Goal: Information Seeking & Learning: Find specific fact

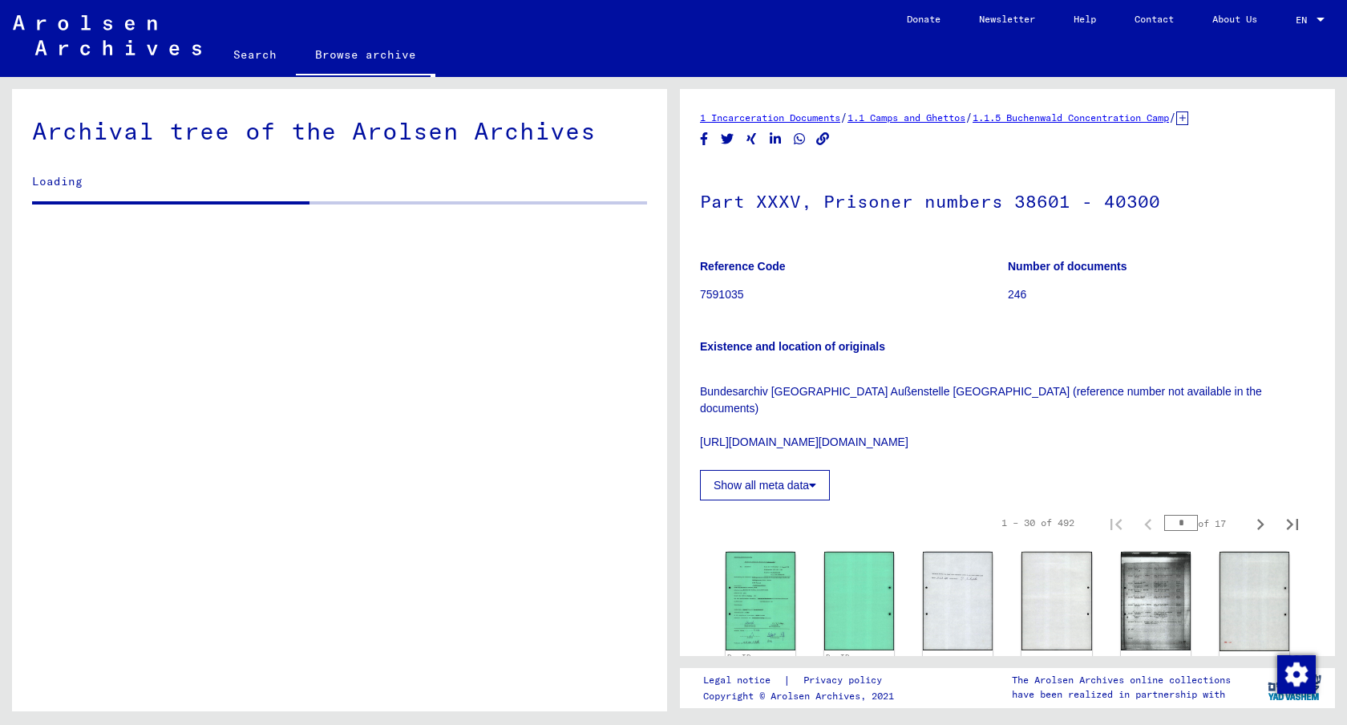
scroll to position [23733, 0]
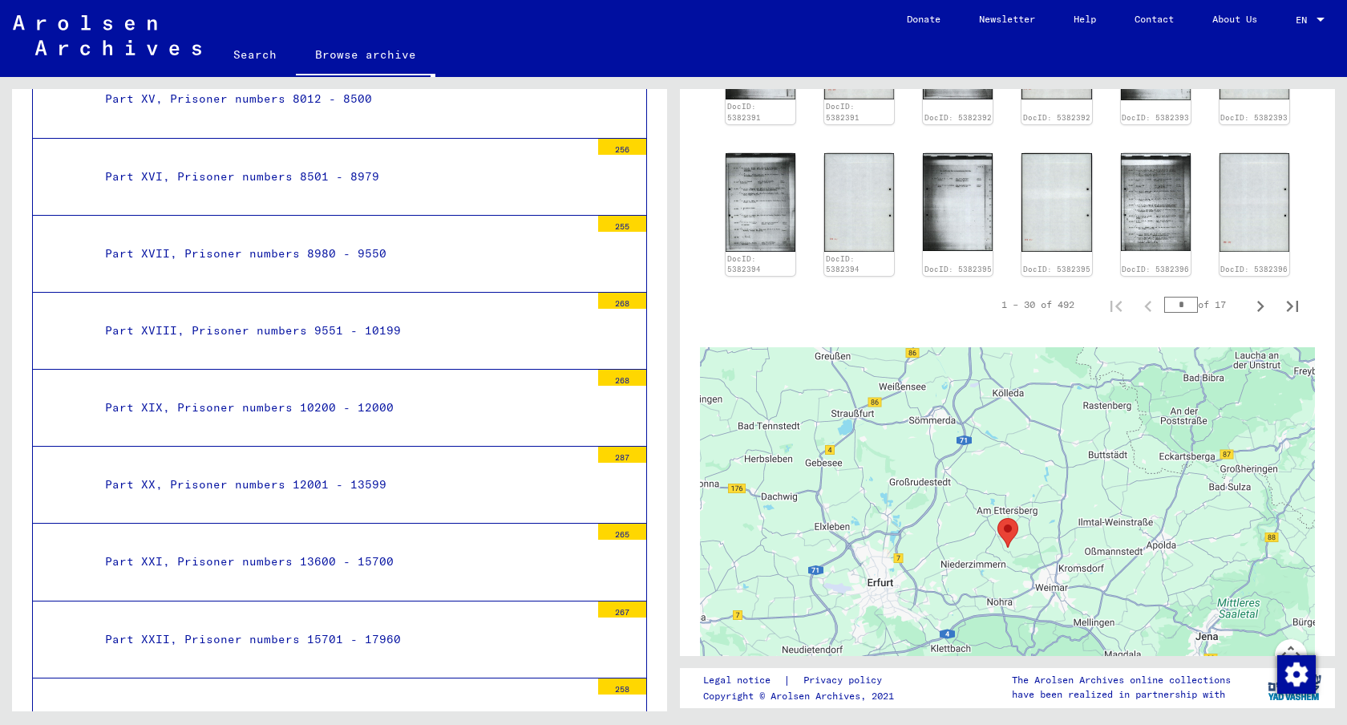
scroll to position [1015, 0]
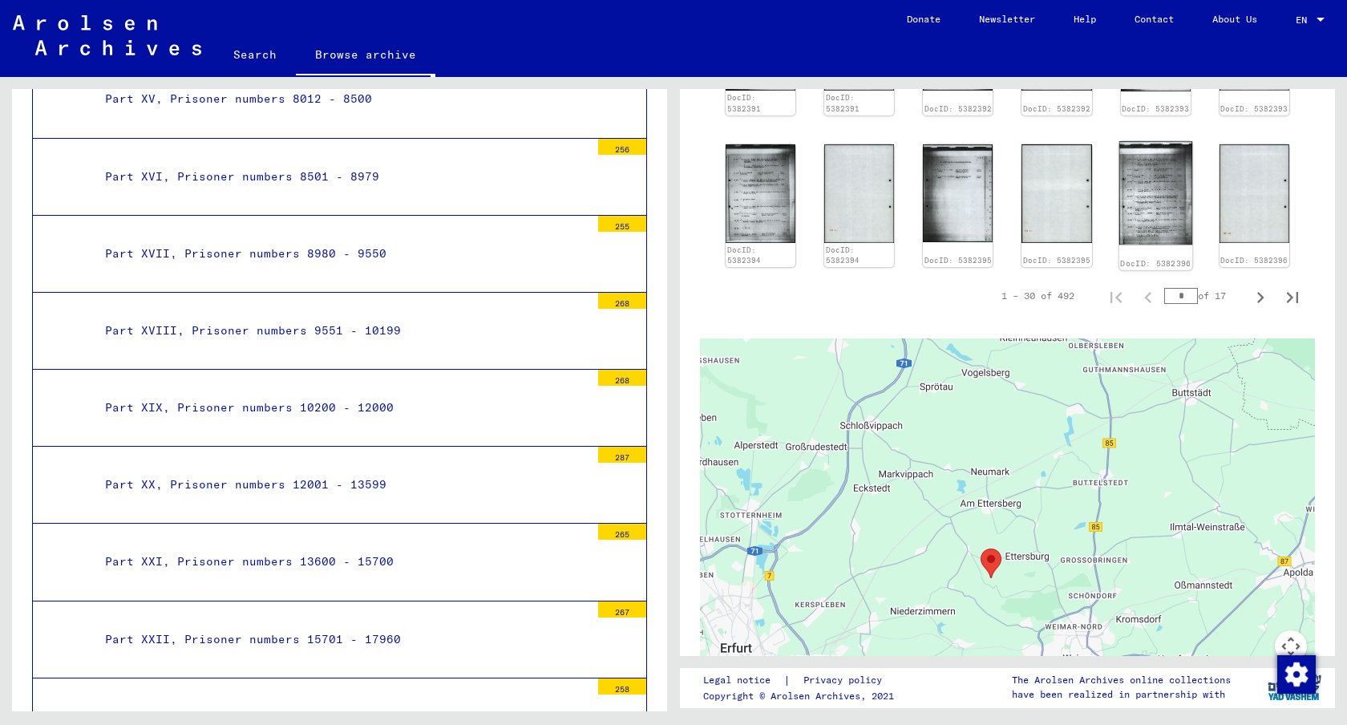
click at [1151, 176] on img at bounding box center [1156, 192] width 74 height 103
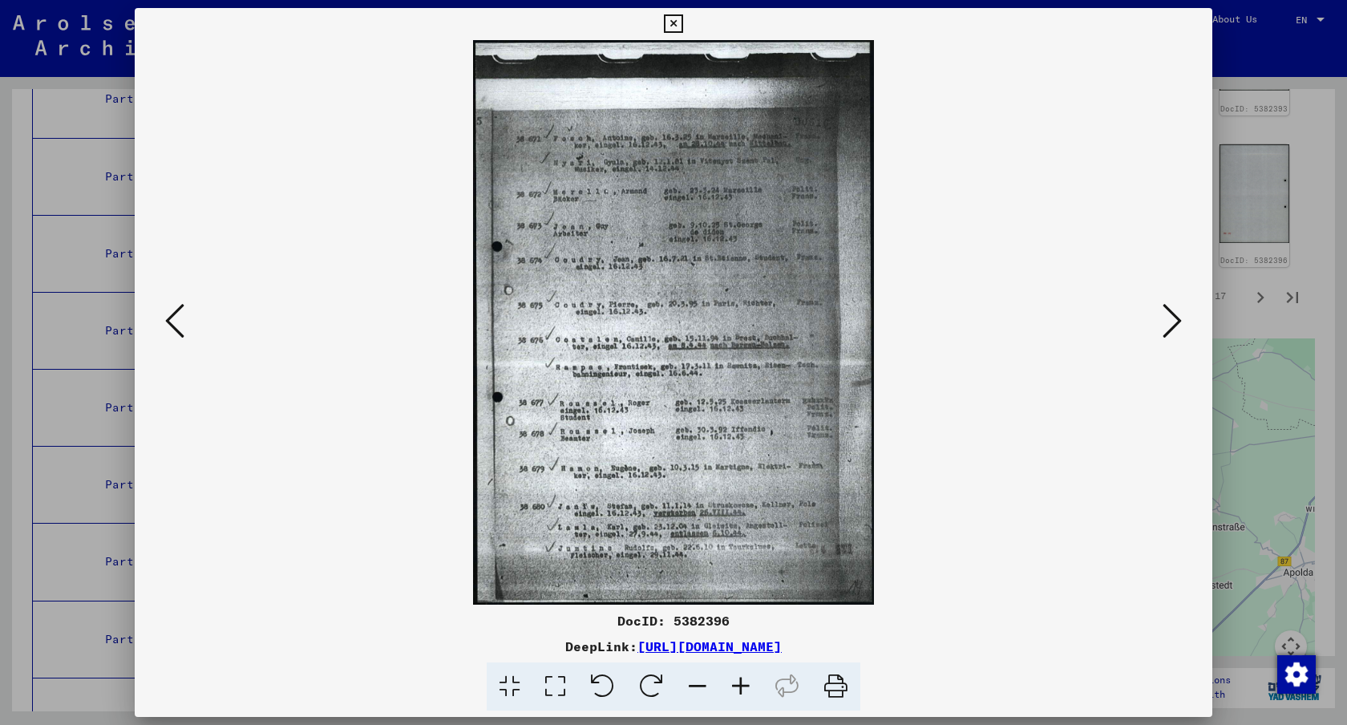
click at [1256, 282] on div at bounding box center [673, 362] width 1347 height 725
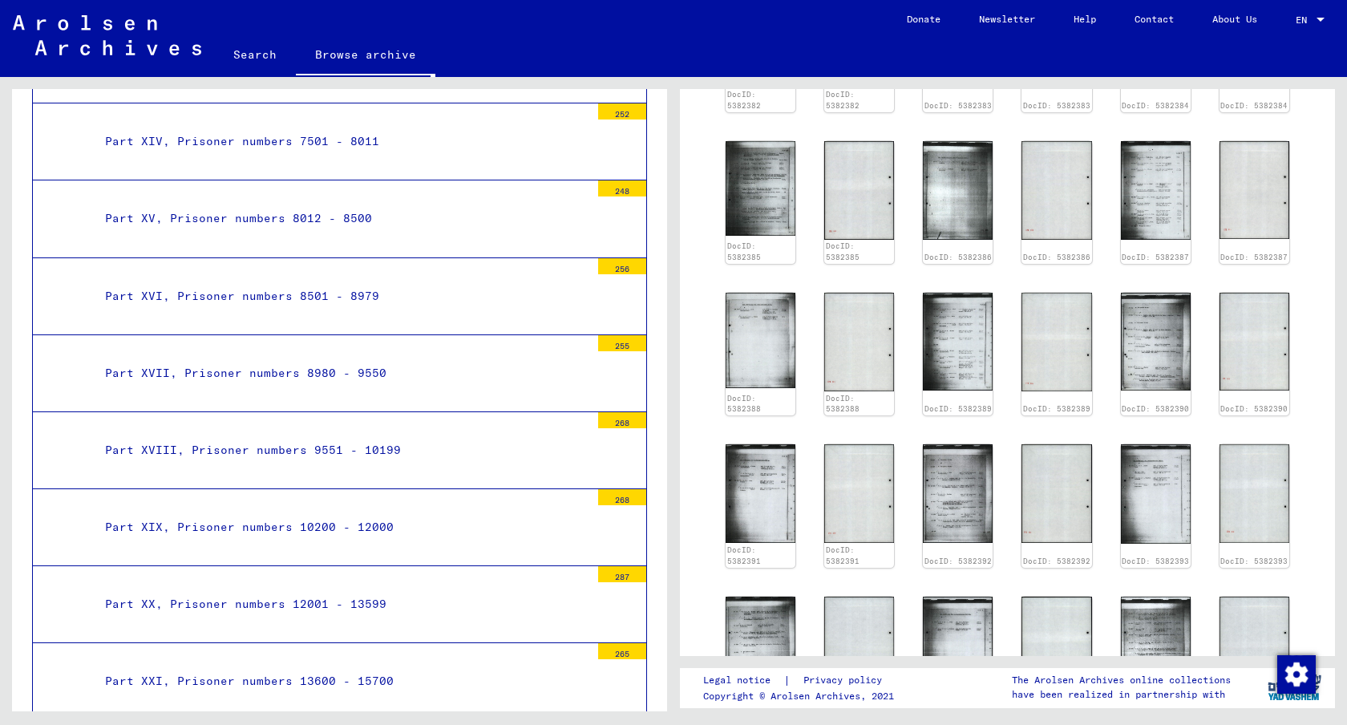
scroll to position [23780, 0]
